Goal: Information Seeking & Learning: Learn about a topic

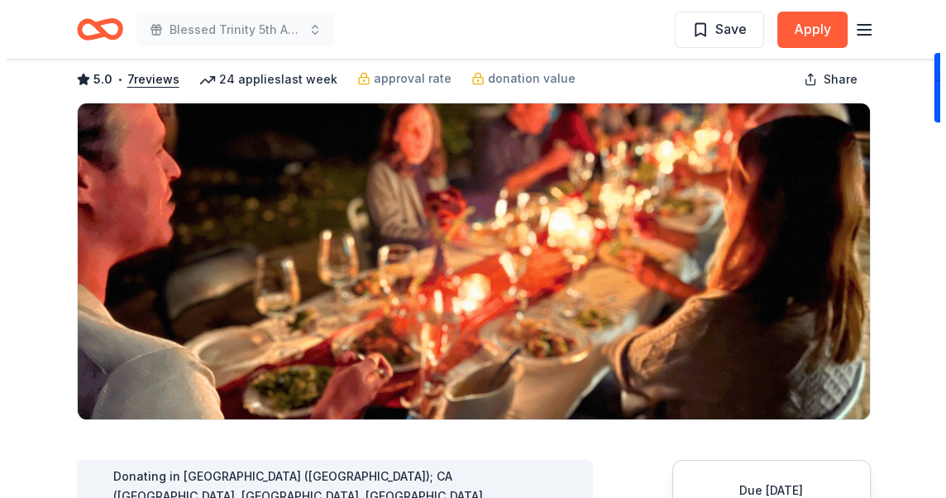
scroll to position [165, 0]
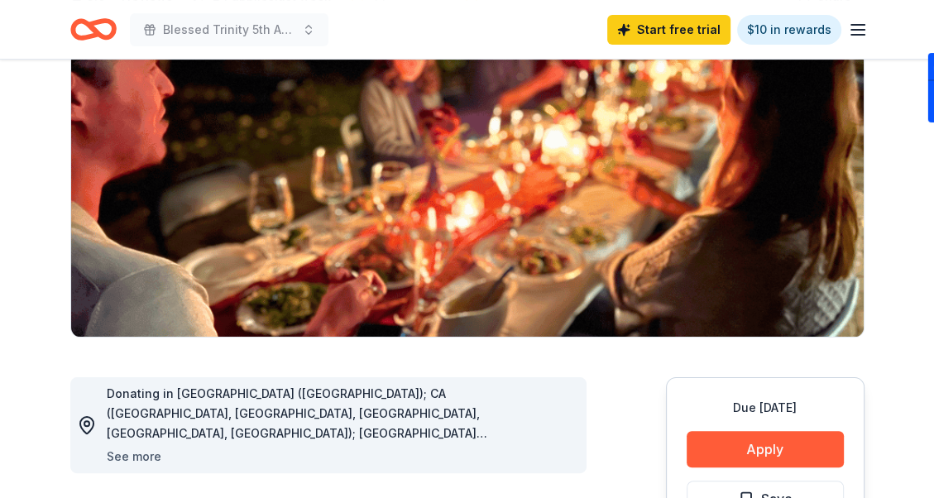
click at [129, 454] on button "See more" at bounding box center [134, 457] width 55 height 20
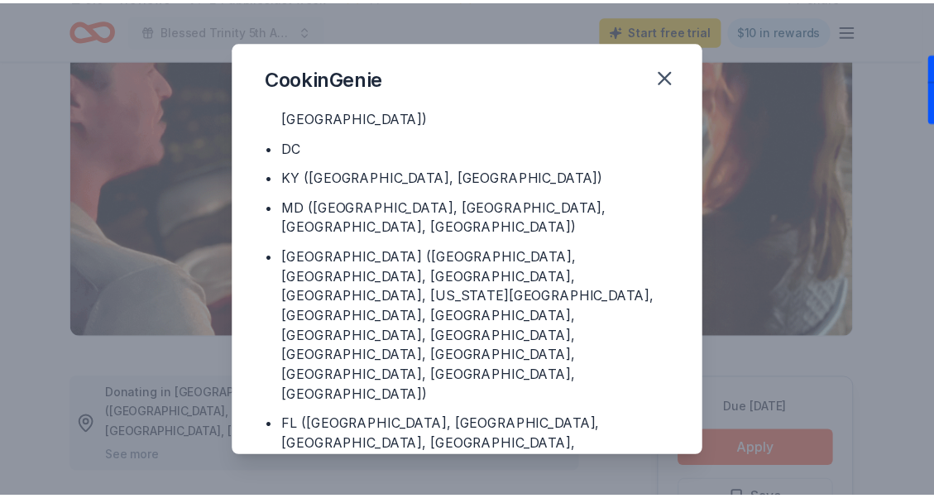
scroll to position [221, 0]
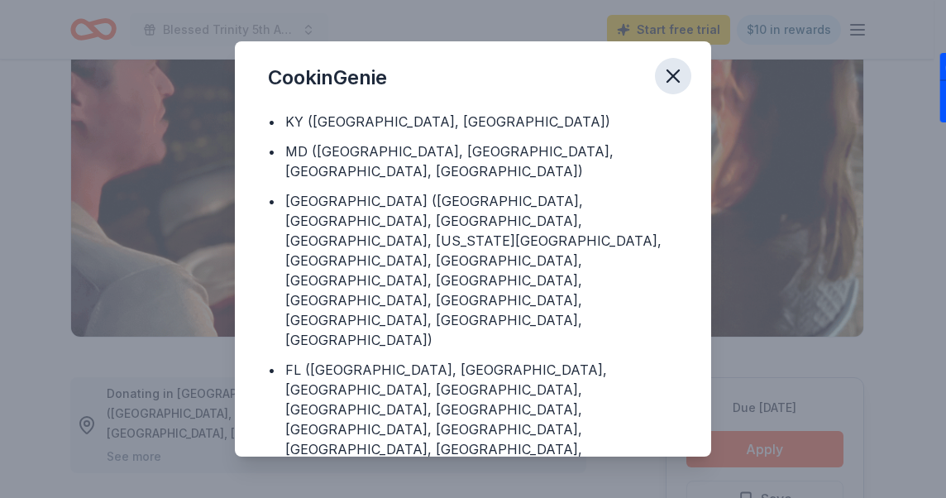
click at [678, 71] on icon "button" at bounding box center [673, 76] width 23 height 23
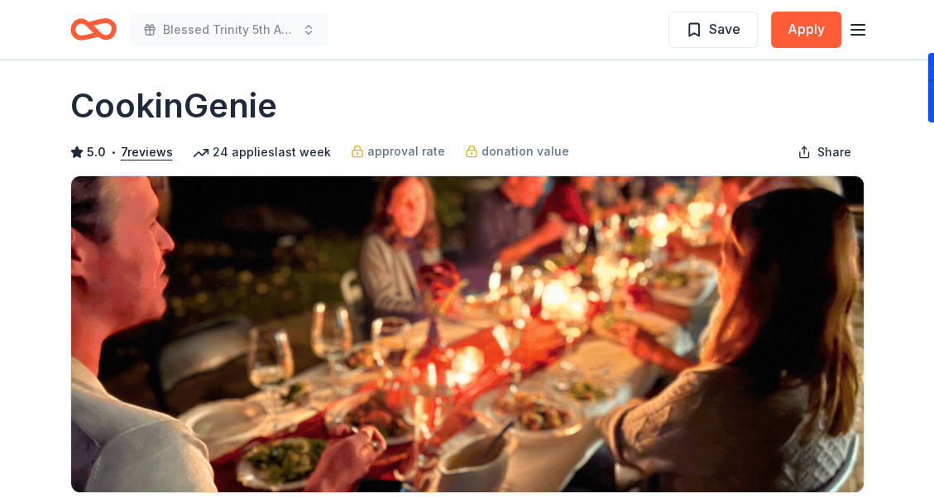
scroll to position [0, 0]
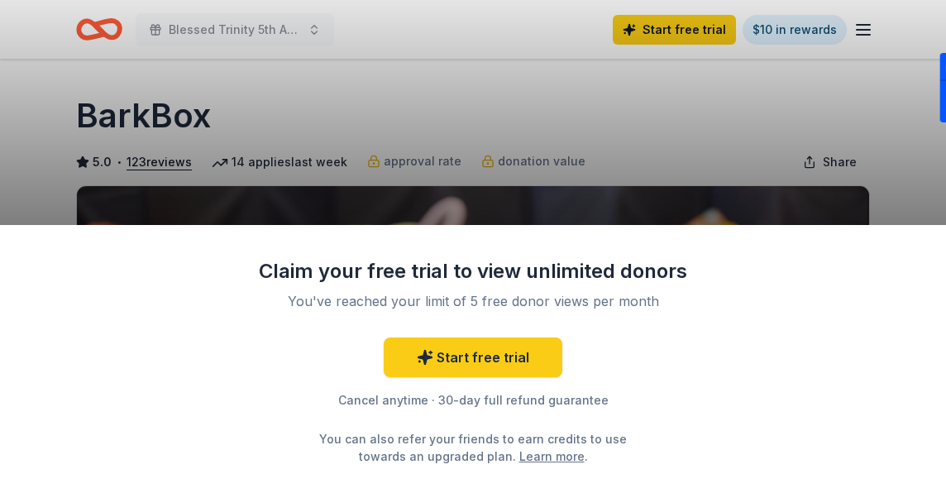
click at [736, 131] on div "Claim your free trial to view unlimited donors You've reached your limit of 5 f…" at bounding box center [473, 249] width 946 height 498
drag, startPoint x: 779, startPoint y: 283, endPoint x: 466, endPoint y: 22, distance: 408.1
click at [466, 24] on div "Claim your free trial to view unlimited donors You've reached your limit of 5 f…" at bounding box center [473, 249] width 946 height 498
